Goal: Information Seeking & Learning: Learn about a topic

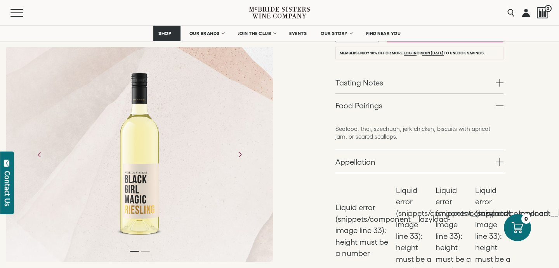
scroll to position [197, 0]
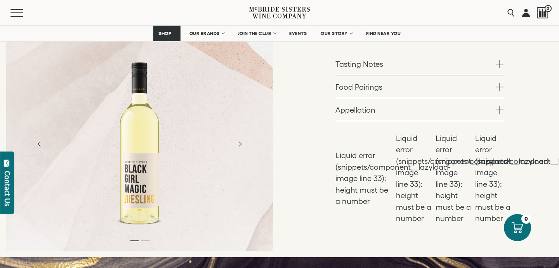
scroll to position [211, 0]
click at [390, 68] on link "Tasting Notes" at bounding box center [419, 63] width 168 height 23
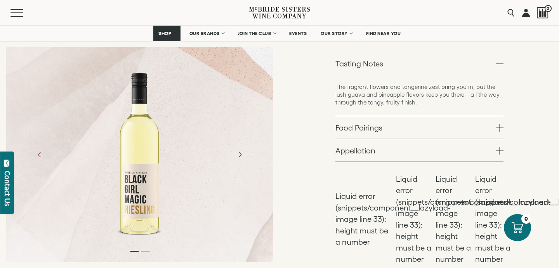
click at [376, 125] on link "Food Pairings" at bounding box center [419, 127] width 168 height 23
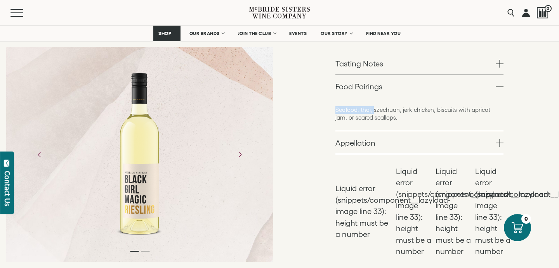
drag, startPoint x: 336, startPoint y: 110, endPoint x: 373, endPoint y: 108, distance: 36.5
click at [373, 109] on p "Seafood, thai, szechuan, jerk chicken, biscuits with apricot jam, or seared sca…" at bounding box center [419, 114] width 168 height 16
click at [396, 104] on div "Seafood, thai, szechuan, jerk chicken, biscuits with apricot jam, or seared sca…" at bounding box center [419, 113] width 168 height 33
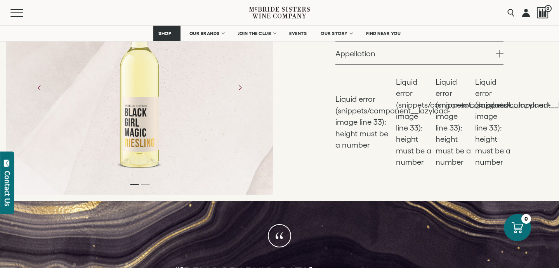
scroll to position [260, 0]
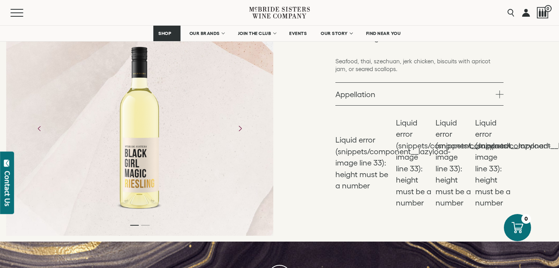
click at [241, 130] on icon "Next" at bounding box center [240, 128] width 14 height 14
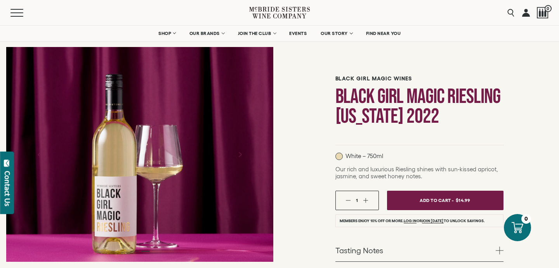
scroll to position [0, 0]
